Goal: Information Seeking & Learning: Compare options

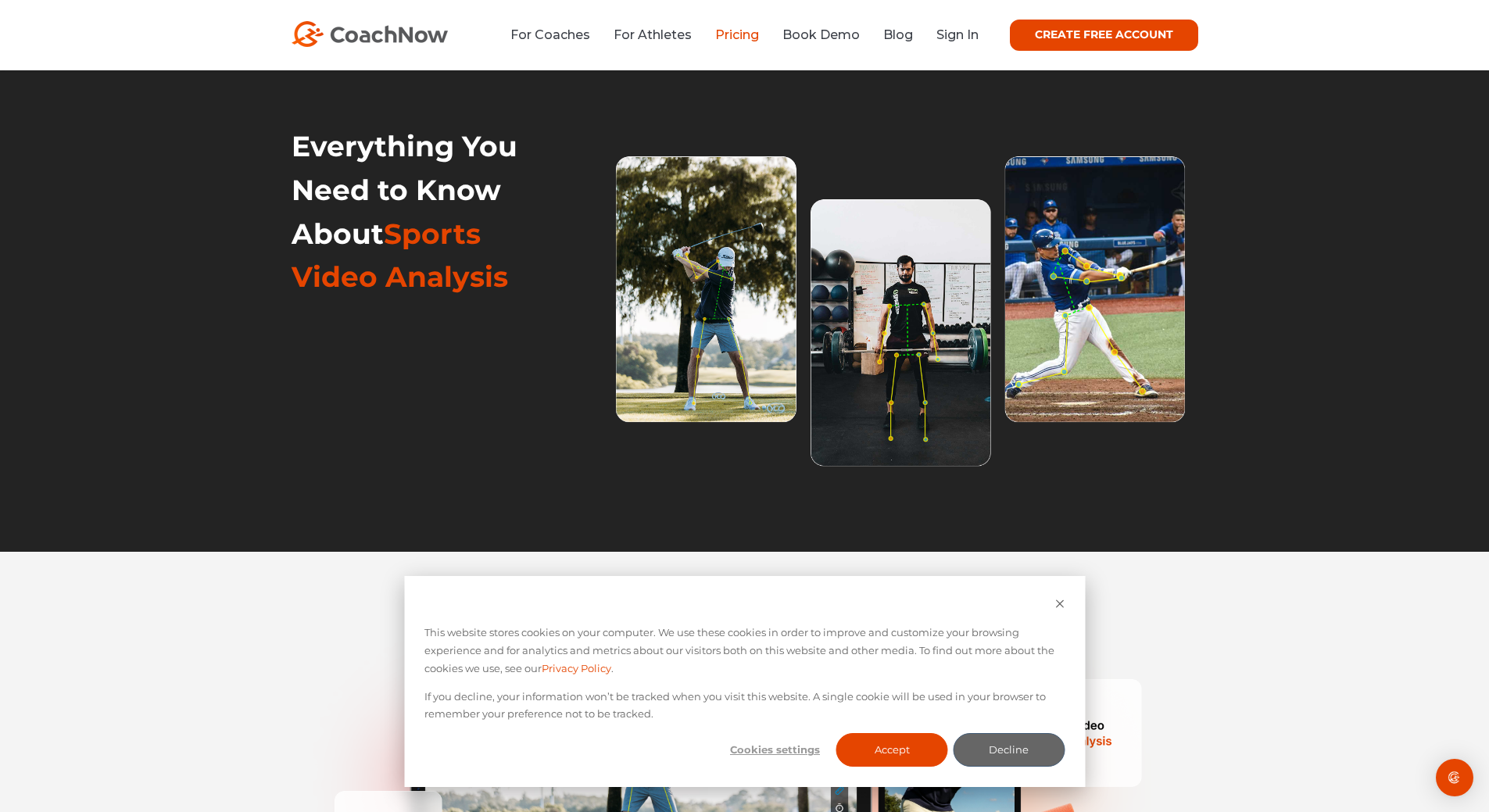
click at [738, 35] on link "Pricing" at bounding box center [737, 35] width 44 height 15
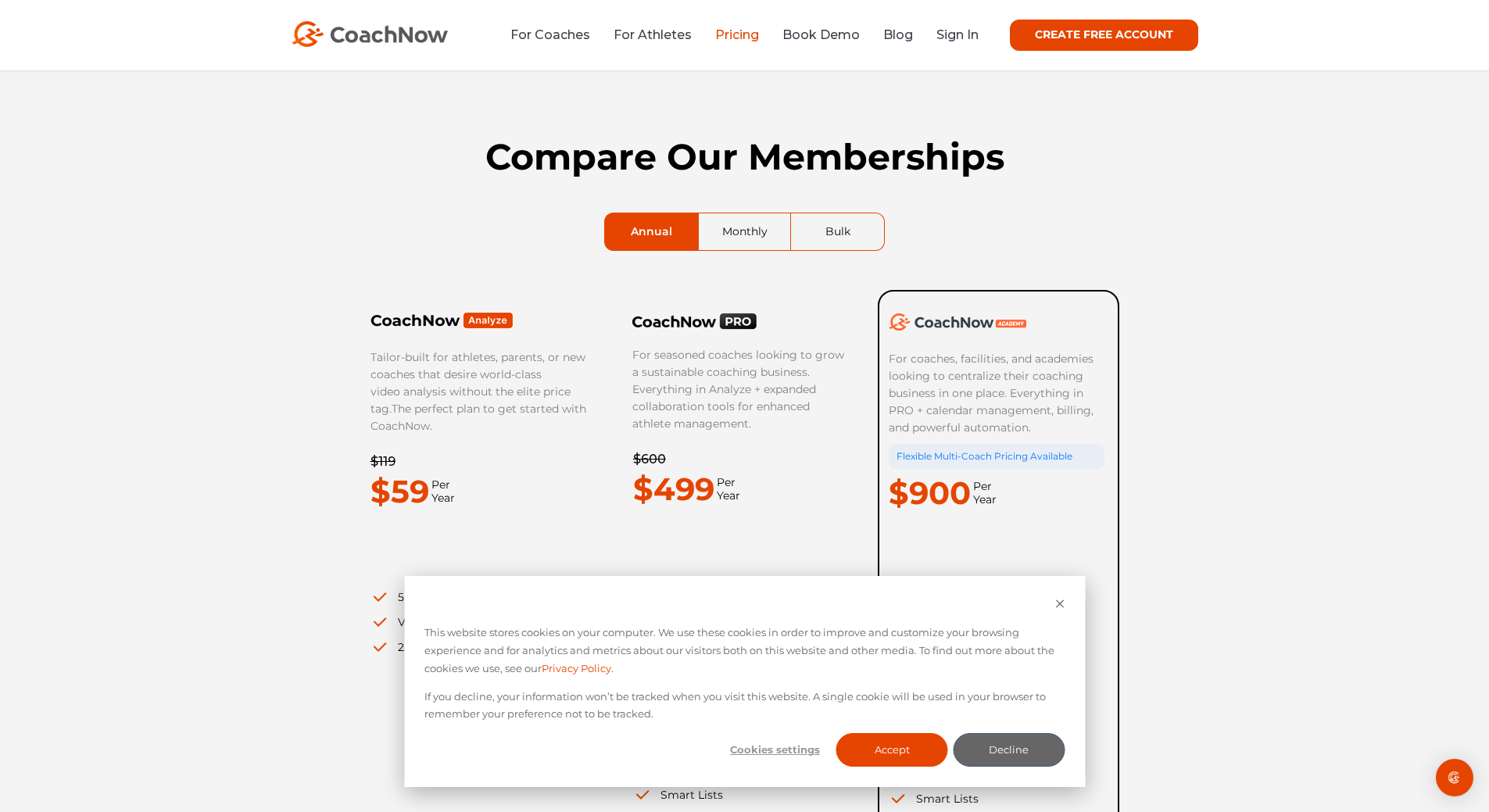
click at [97, 351] on div "Compare Our Memberships Annual Monthly Bulk Tailor-built for athletes, parents,…" at bounding box center [744, 552] width 1489 height 963
click at [914, 749] on button "Accept" at bounding box center [891, 750] width 112 height 34
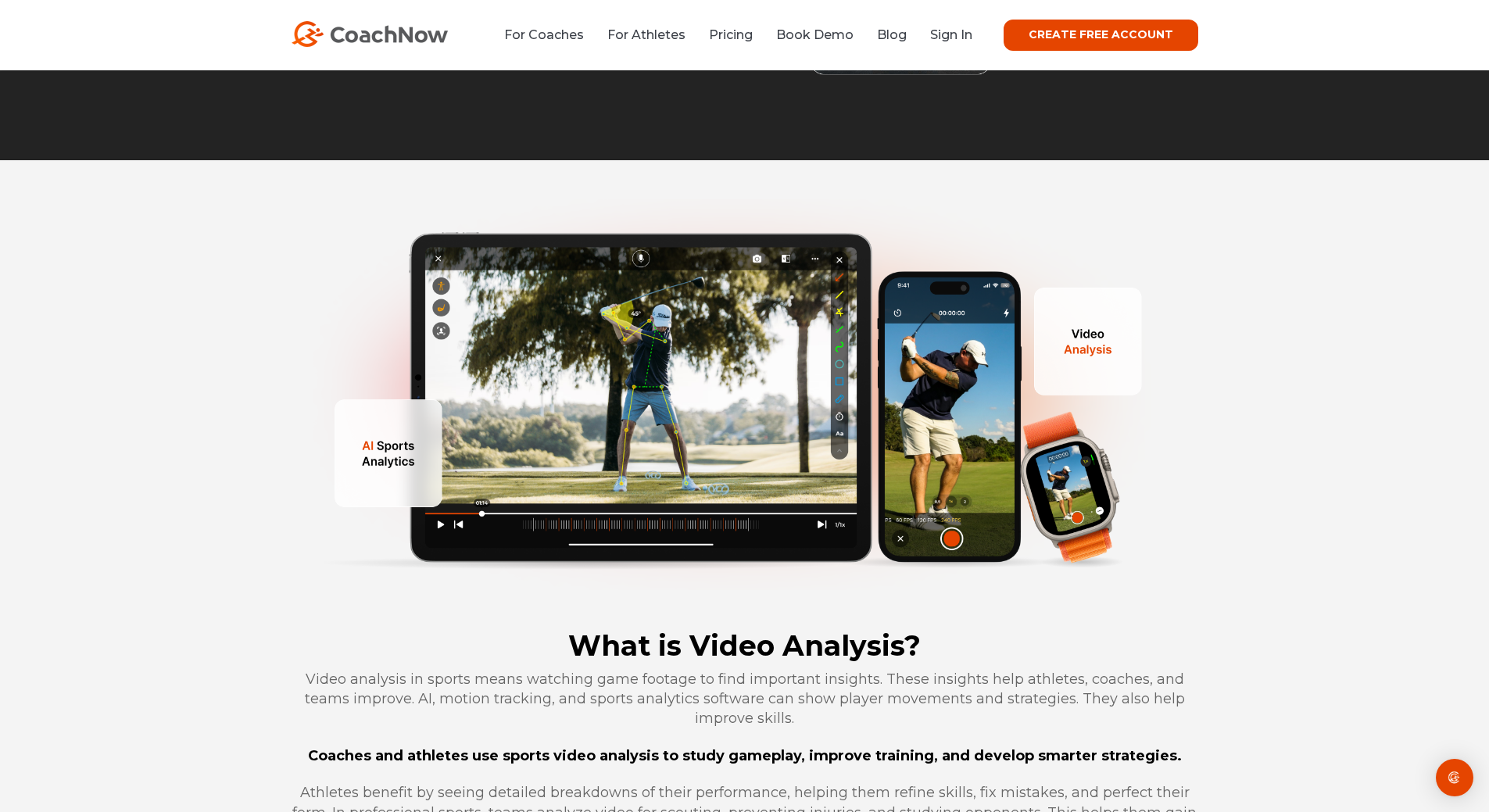
scroll to position [391, 0]
